Goal: Information Seeking & Learning: Learn about a topic

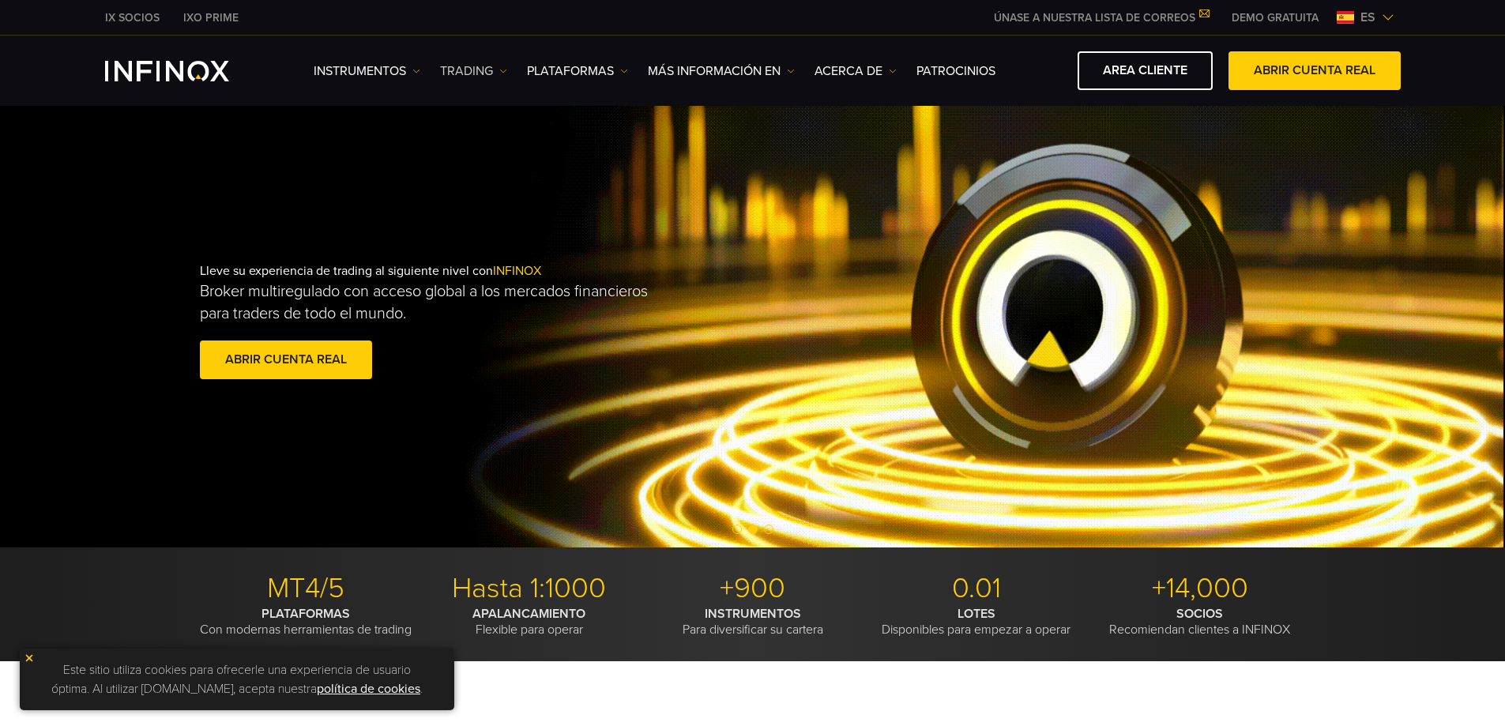
click at [499, 74] on img at bounding box center [503, 71] width 8 height 8
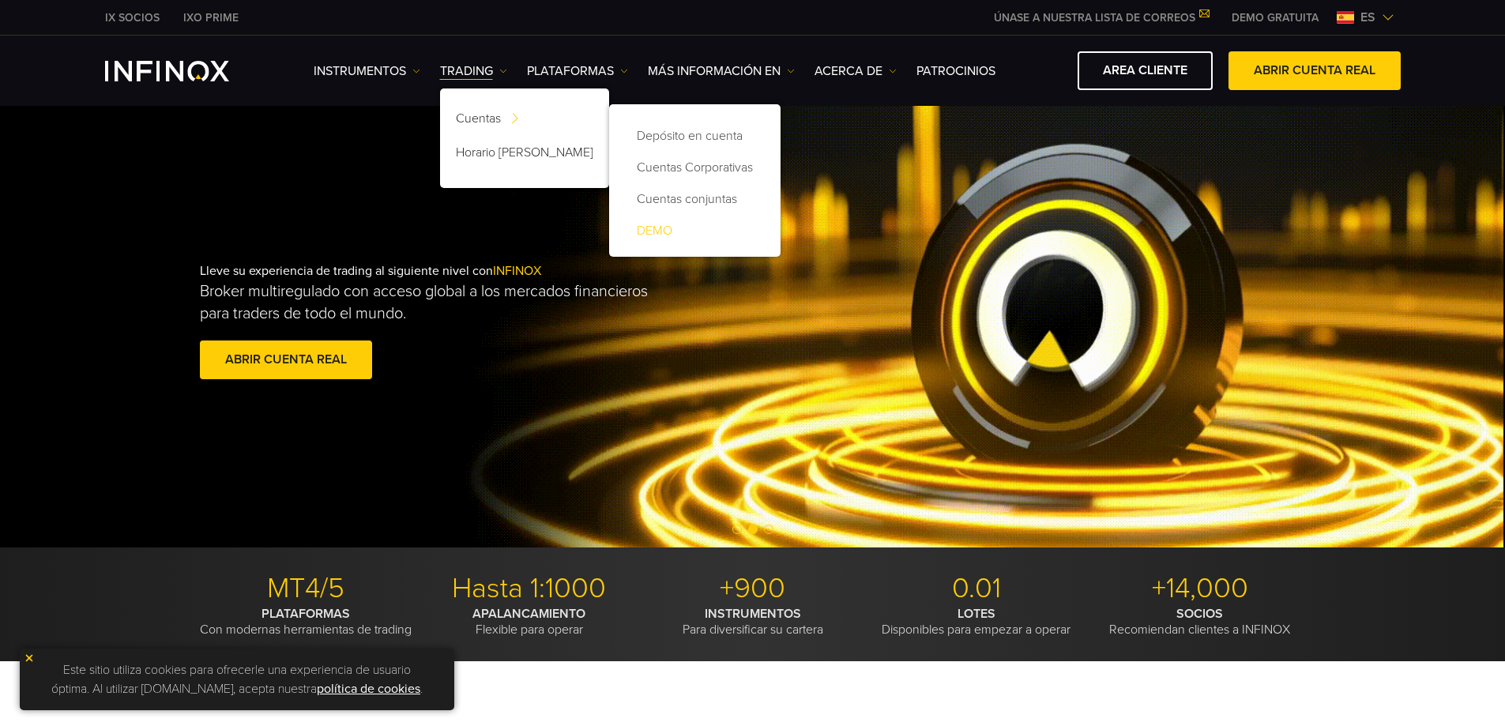
click at [648, 225] on link "DEMO" at bounding box center [695, 231] width 140 height 32
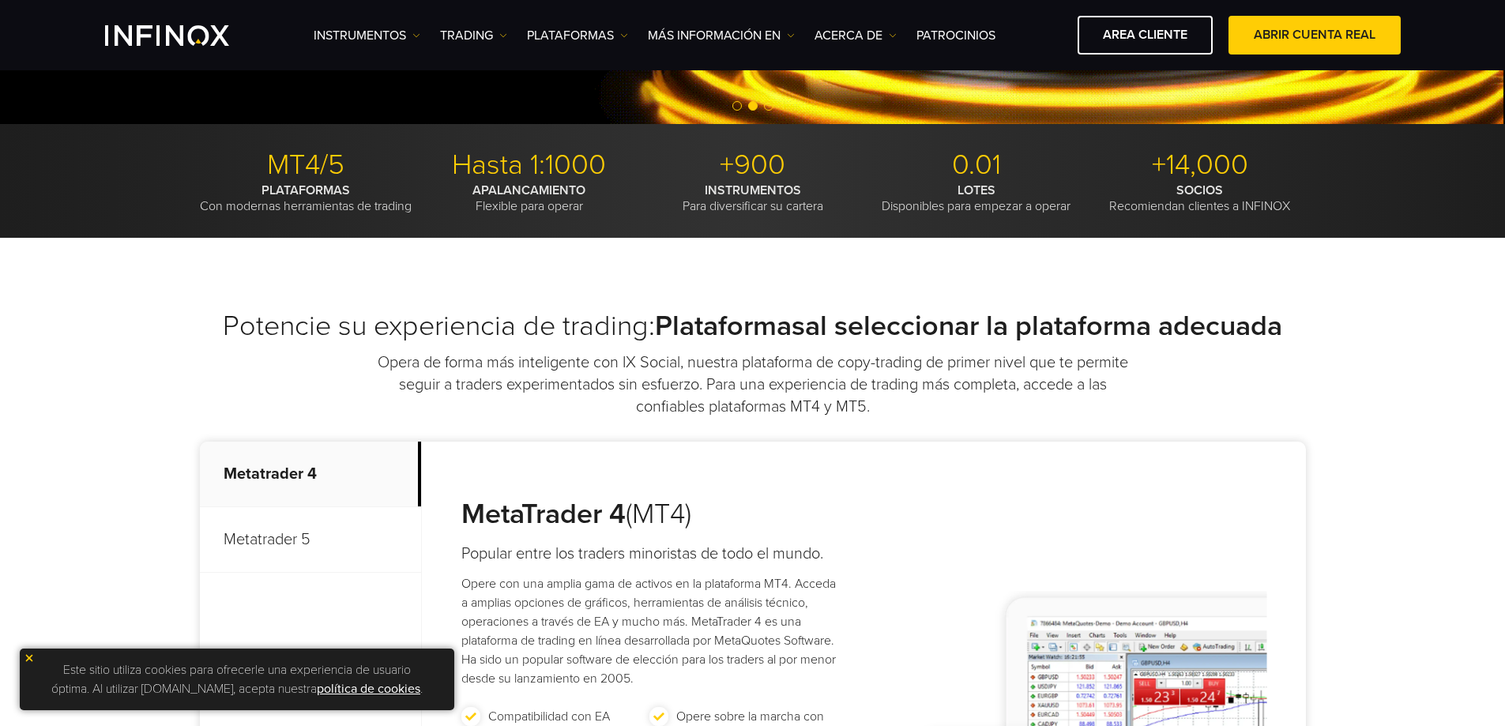
scroll to position [790, 0]
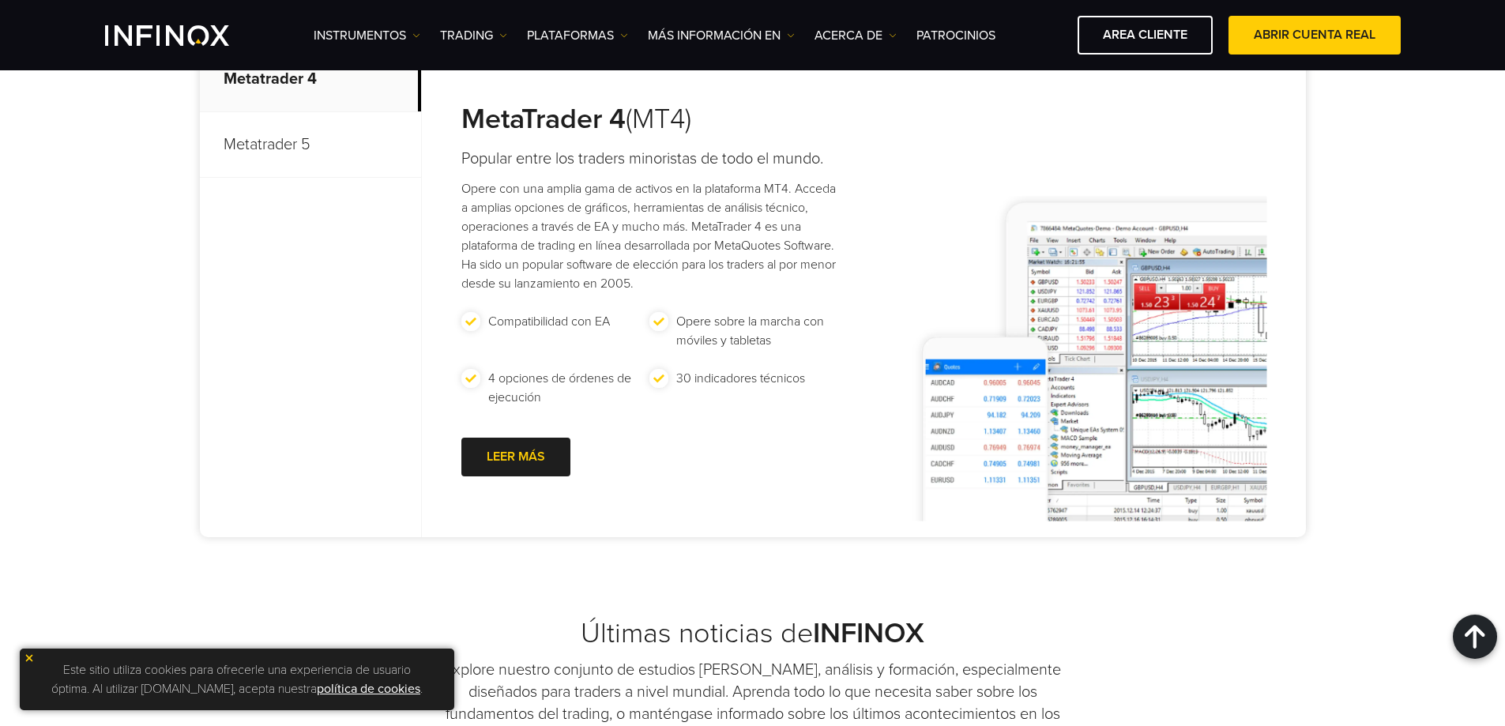
click at [256, 163] on p "Metatrader 5" at bounding box center [310, 145] width 221 height 66
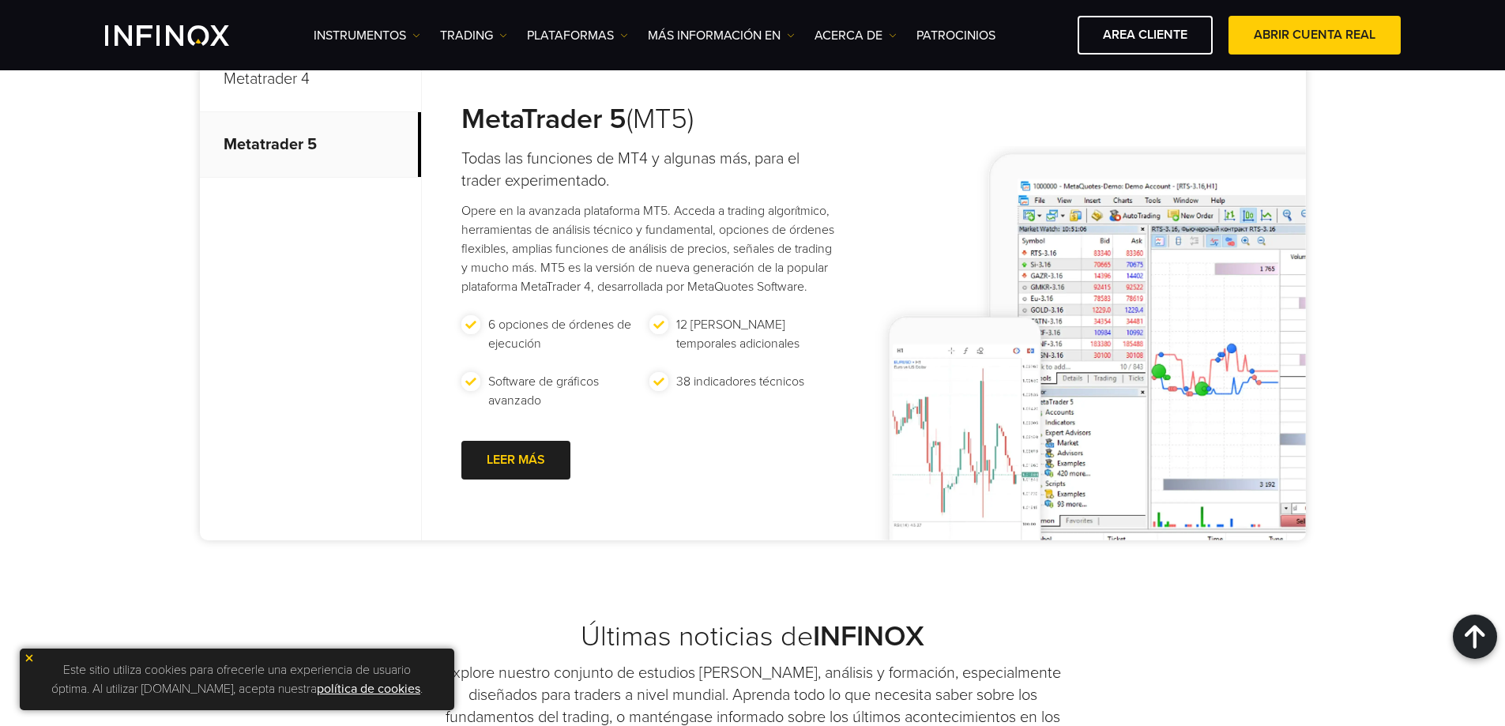
scroll to position [0, 0]
click at [258, 86] on p "Metatrader 4" at bounding box center [310, 80] width 221 height 66
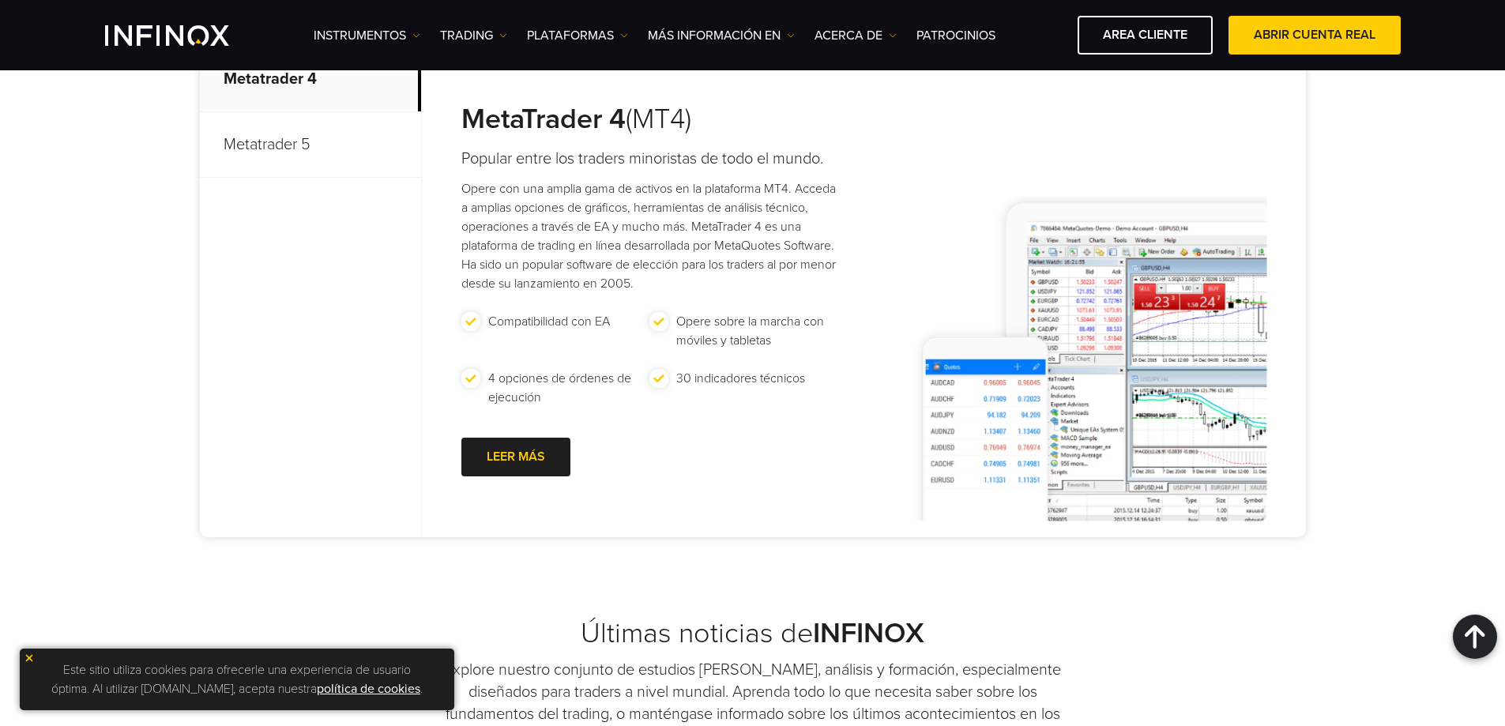
click at [273, 175] on p "Metatrader 5" at bounding box center [310, 145] width 221 height 66
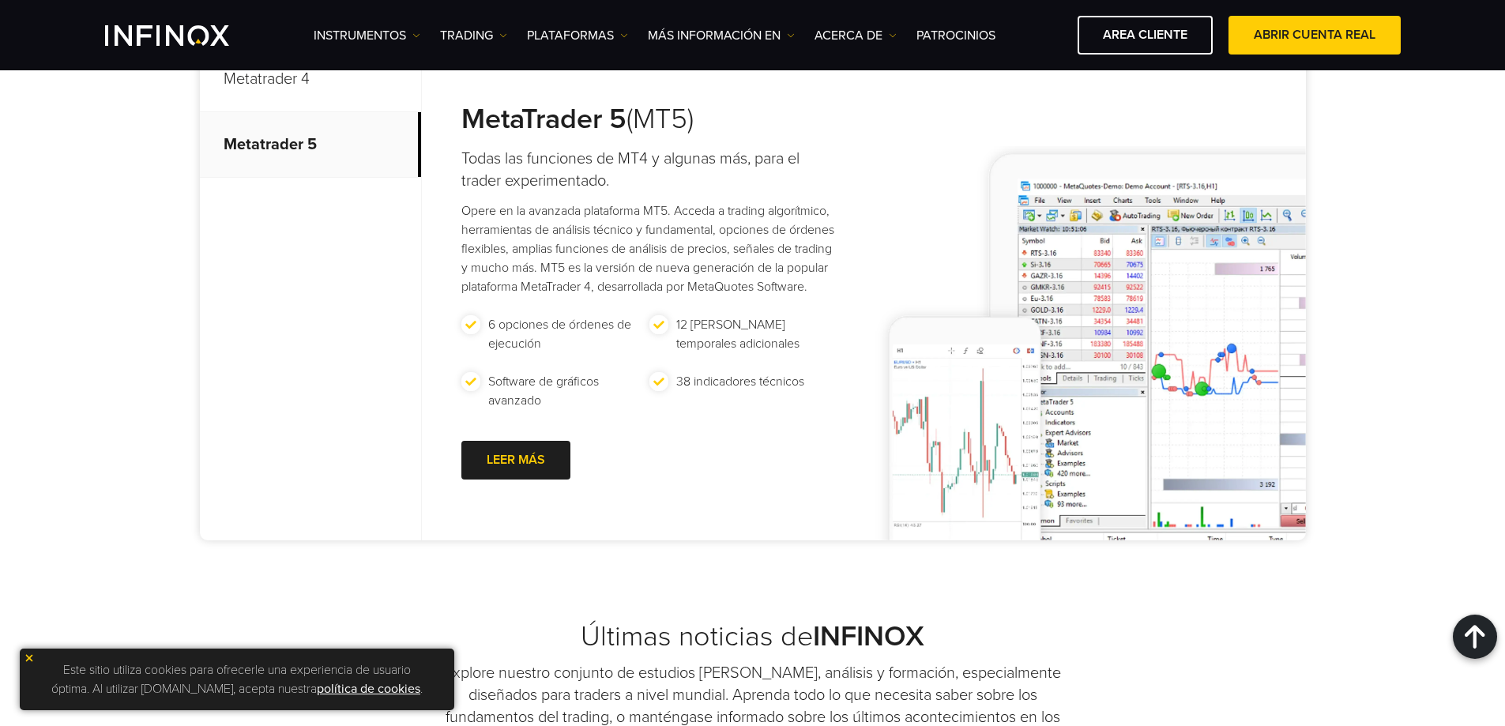
click at [283, 112] on p "Metatrader 4" at bounding box center [310, 80] width 221 height 66
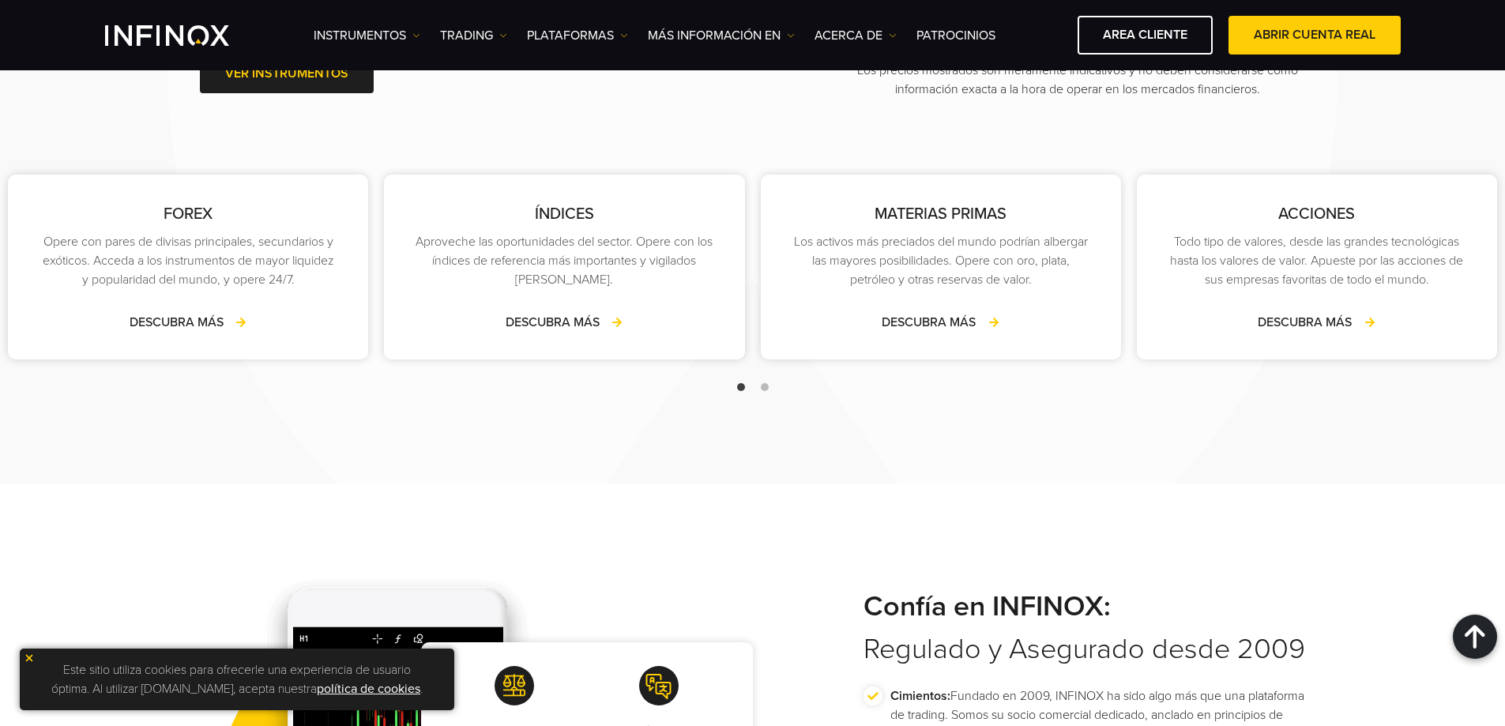
scroll to position [2370, 0]
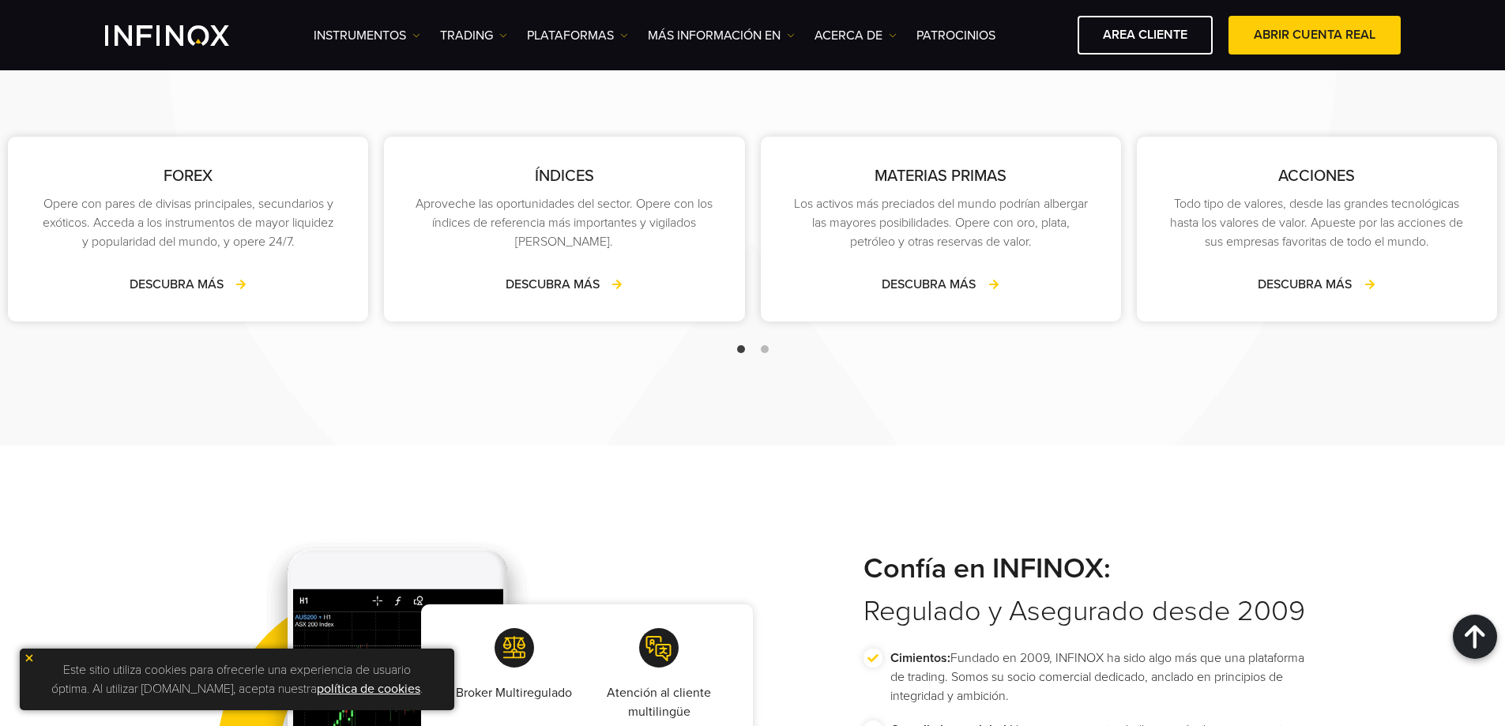
click at [761, 353] on span "Go to slide 2" at bounding box center [765, 349] width 8 height 8
click at [742, 353] on span "Go to slide 1" at bounding box center [741, 349] width 8 height 8
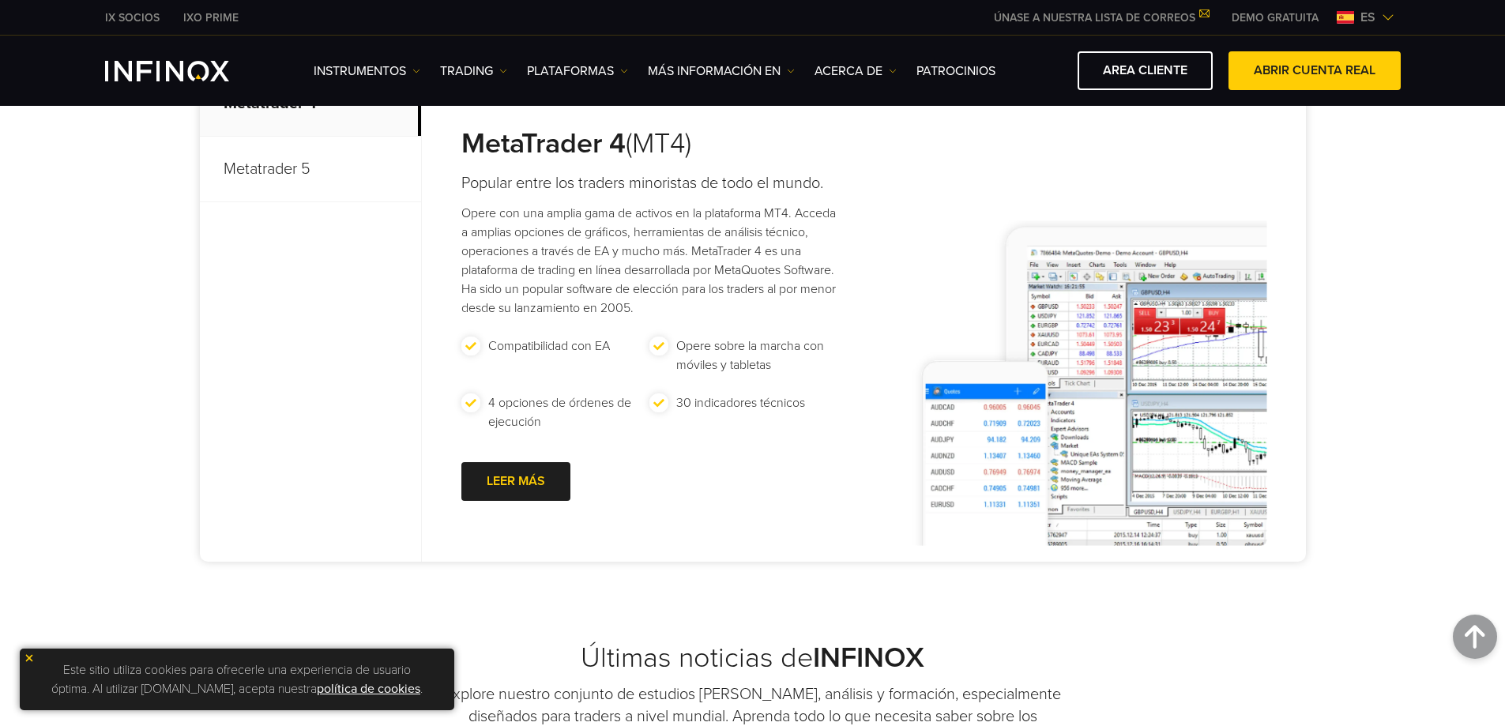
scroll to position [0, 0]
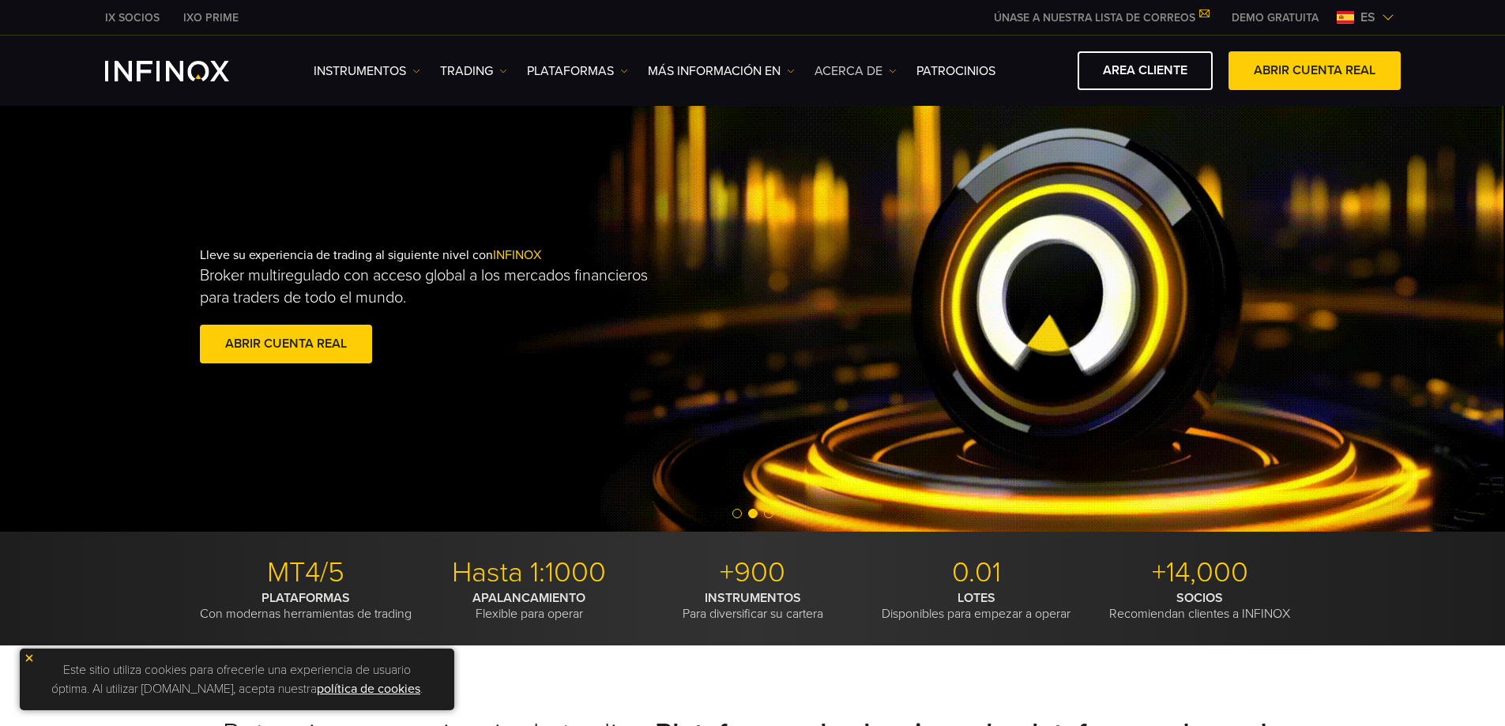
click at [885, 73] on link "ACERCA DE" at bounding box center [855, 71] width 82 height 19
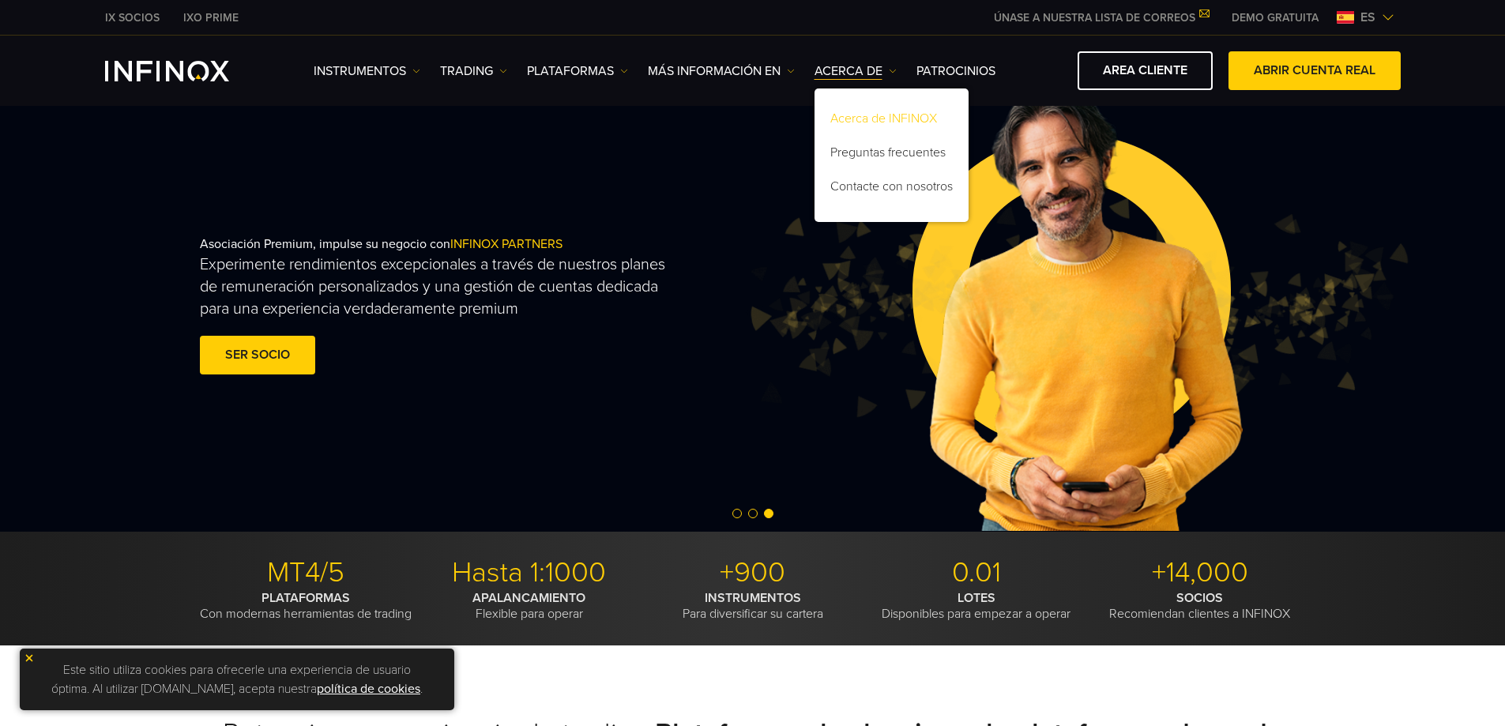
click at [874, 120] on link "Acerca de INFINOX" at bounding box center [891, 121] width 154 height 34
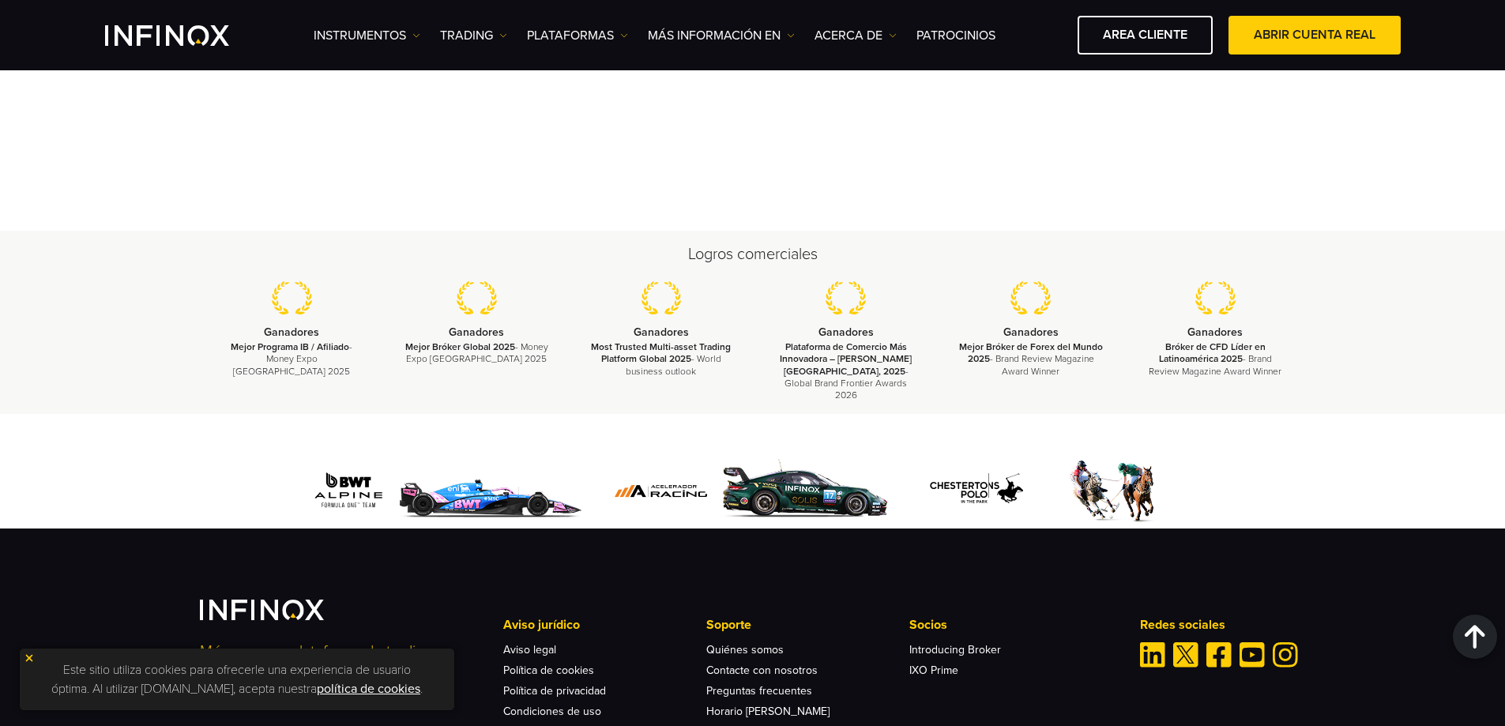
scroll to position [6023, 0]
